Goal: Information Seeking & Learning: Learn about a topic

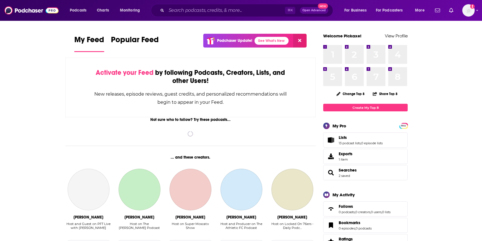
click at [223, 16] on div "⌘ K Open Advanced New" at bounding box center [242, 10] width 182 height 13
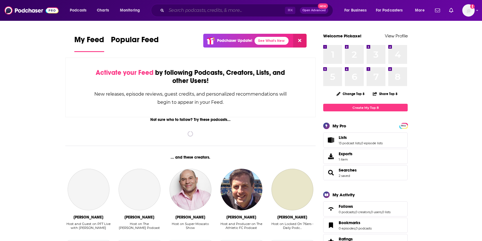
click at [222, 11] on input "Search podcasts, credits, & more..." at bounding box center [225, 10] width 118 height 9
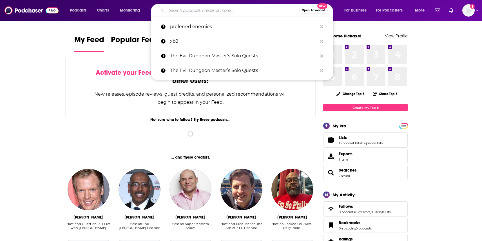
paste input "This Game is Broken"
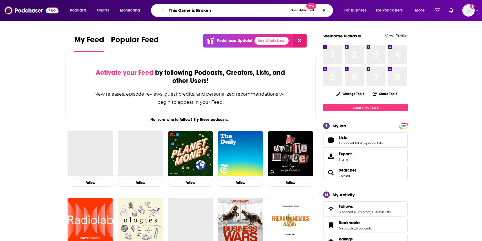
type input "This Game is Broken"
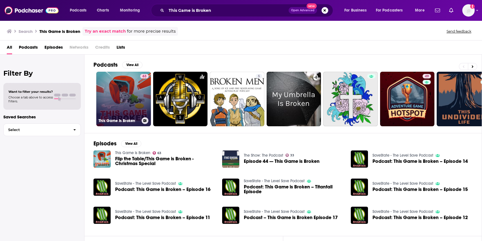
click at [113, 103] on link "63 This Game Is Broken" at bounding box center [123, 99] width 55 height 55
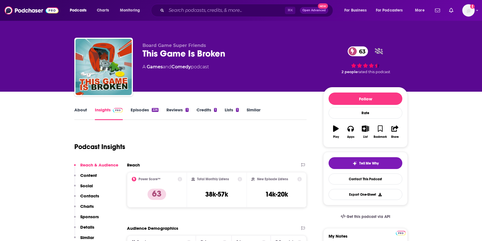
click at [232, 142] on div "Podcast Insights" at bounding box center [188, 143] width 228 height 29
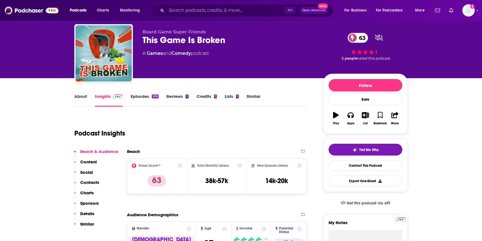
scroll to position [13, 0]
